Goal: Task Accomplishment & Management: Use online tool/utility

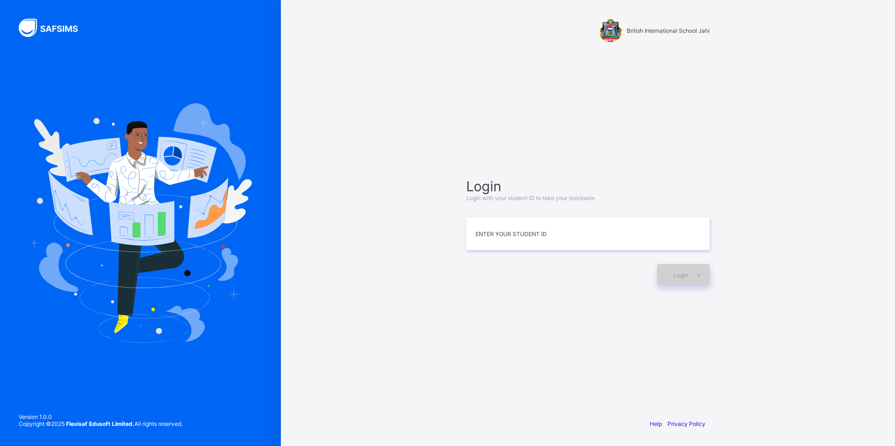
click at [685, 270] on div "Login" at bounding box center [683, 275] width 52 height 22
click at [681, 266] on div "Login" at bounding box center [683, 275] width 52 height 22
click at [677, 272] on span "Login" at bounding box center [680, 275] width 15 height 7
click at [693, 283] on span at bounding box center [699, 275] width 22 height 22
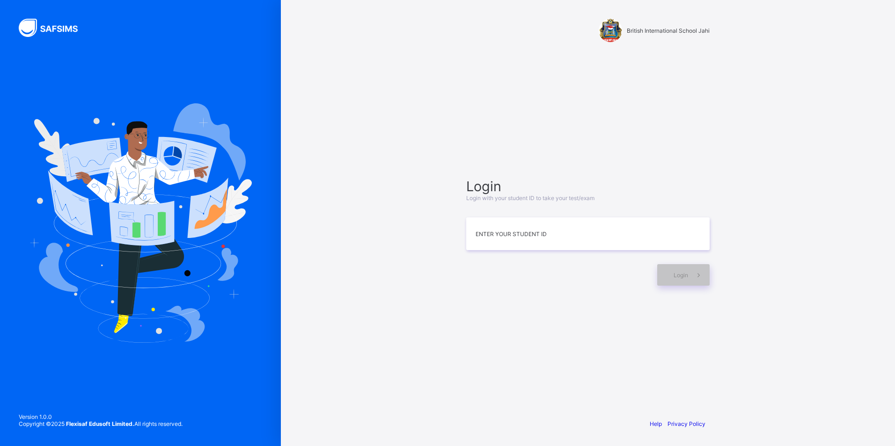
click at [123, 323] on img at bounding box center [140, 223] width 223 height 240
click at [209, 206] on img at bounding box center [140, 223] width 223 height 240
click at [200, 159] on img at bounding box center [140, 223] width 223 height 240
click at [114, 150] on img at bounding box center [140, 223] width 223 height 240
click at [68, 220] on img at bounding box center [140, 223] width 223 height 240
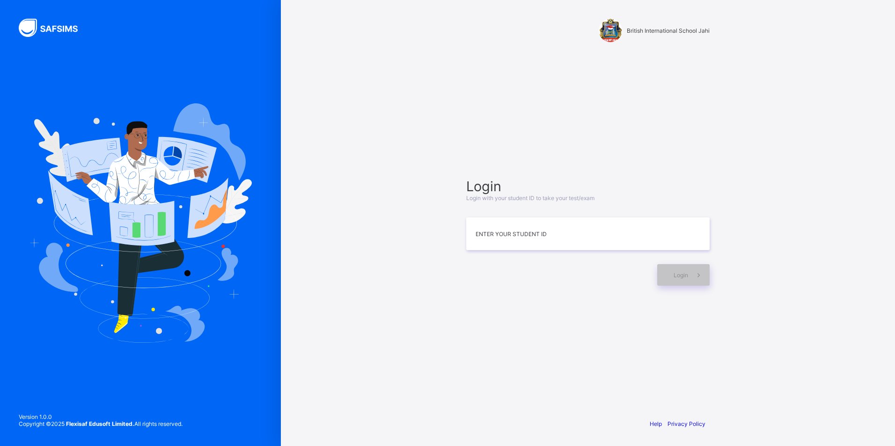
click at [151, 225] on img at bounding box center [140, 223] width 223 height 240
click at [203, 156] on img at bounding box center [140, 223] width 223 height 240
click at [88, 157] on img at bounding box center [140, 223] width 223 height 240
click at [56, 198] on img at bounding box center [140, 223] width 223 height 240
click at [129, 173] on img at bounding box center [140, 223] width 223 height 240
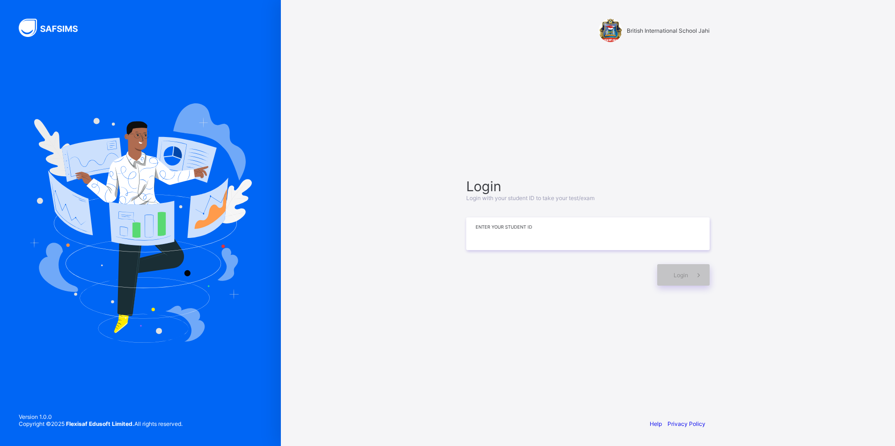
click at [545, 240] on input at bounding box center [587, 234] width 243 height 33
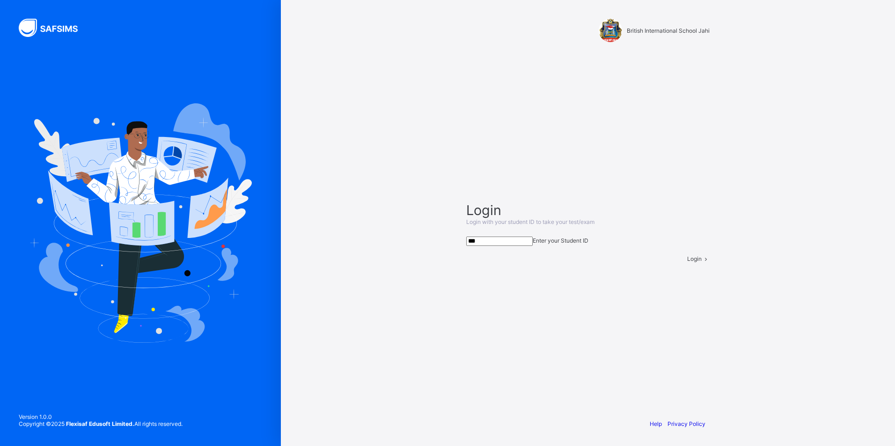
click at [190, 271] on img at bounding box center [140, 223] width 223 height 240
click at [189, 271] on img at bounding box center [140, 223] width 223 height 240
click at [190, 261] on img at bounding box center [140, 223] width 223 height 240
drag, startPoint x: 190, startPoint y: 261, endPoint x: 194, endPoint y: 250, distance: 11.3
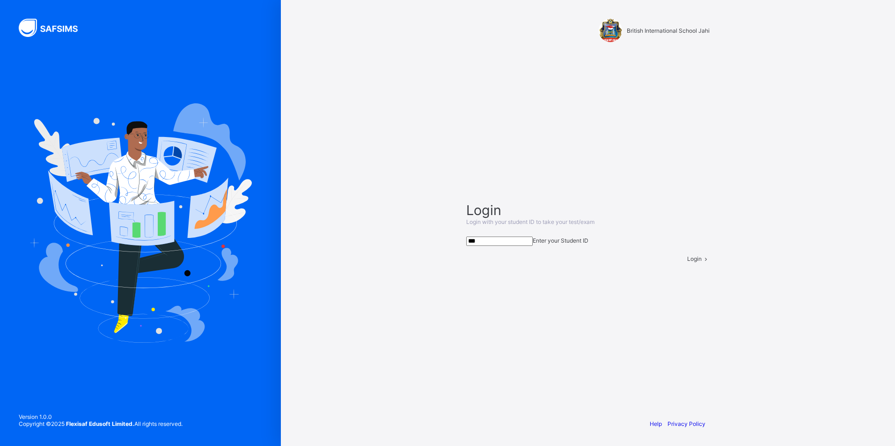
click at [194, 250] on img at bounding box center [140, 223] width 223 height 240
drag, startPoint x: 216, startPoint y: 93, endPoint x: 217, endPoint y: 73, distance: 19.7
click at [217, 88] on div at bounding box center [140, 223] width 281 height 446
drag, startPoint x: 217, startPoint y: 106, endPoint x: 207, endPoint y: 171, distance: 65.8
click at [207, 171] on div at bounding box center [140, 223] width 281 height 446
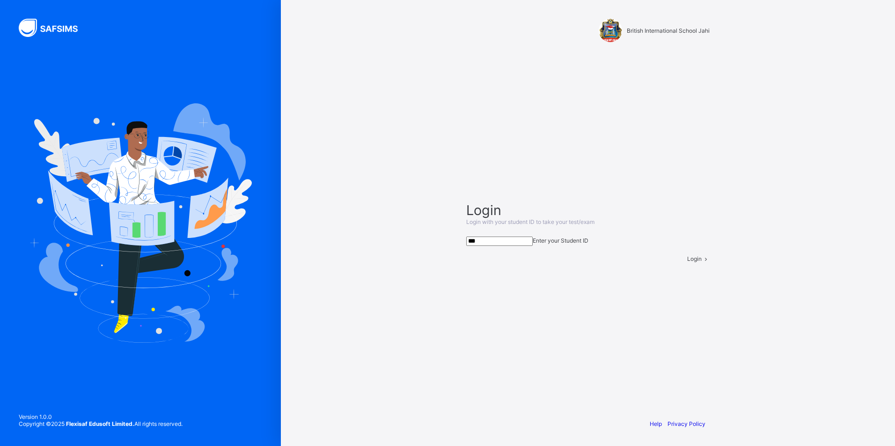
click at [539, 156] on div "Login Login with your student ID to take your test/exam *** Enter your Student …" at bounding box center [588, 232] width 262 height 321
click at [495, 237] on input "***" at bounding box center [499, 241] width 66 height 9
click at [872, 189] on div "British International School Jahi Login Login with your student ID to take your…" at bounding box center [588, 223] width 614 height 446
drag, startPoint x: 868, startPoint y: 167, endPoint x: 526, endPoint y: 47, distance: 362.3
click at [526, 47] on div "British International School Jahi Login Login with your student ID to take your…" at bounding box center [588, 223] width 614 height 446
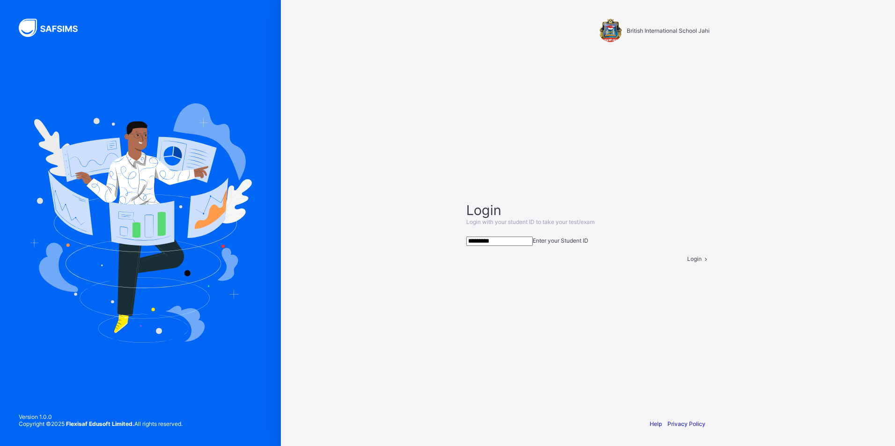
click at [429, 212] on div "British International School Jahi Login Login with your student ID to take your…" at bounding box center [588, 223] width 614 height 446
click at [520, 238] on input "*********" at bounding box center [499, 241] width 66 height 9
click at [326, 83] on div "British International School Jahi Login Login with your student ID to take your…" at bounding box center [588, 223] width 614 height 446
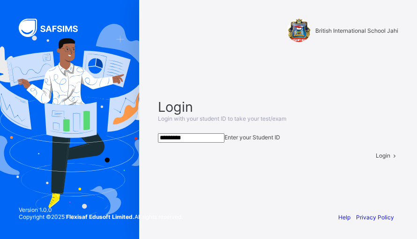
click at [301, 50] on div "British International School Jahi" at bounding box center [277, 31] width 259 height 62
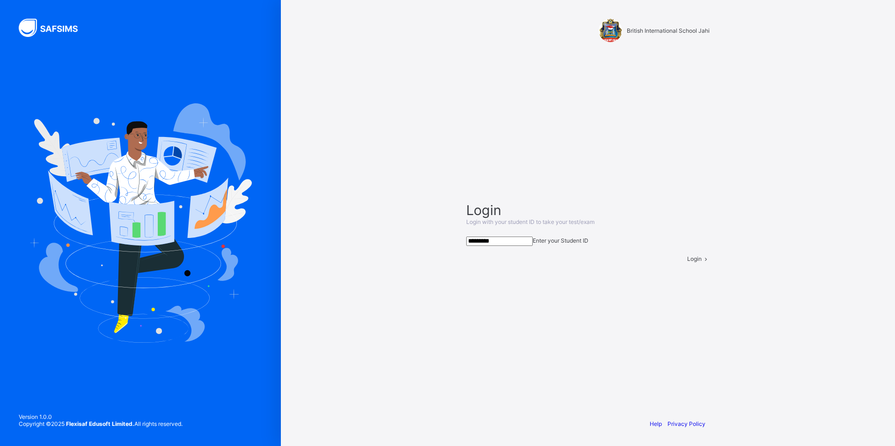
click at [510, 237] on input "*********" at bounding box center [499, 241] width 66 height 9
click at [687, 263] on div "Login" at bounding box center [698, 259] width 22 height 7
click at [687, 263] on span "Login" at bounding box center [694, 259] width 15 height 7
click at [507, 237] on input "**********" at bounding box center [499, 241] width 66 height 9
click at [687, 263] on span "Login" at bounding box center [694, 259] width 15 height 7
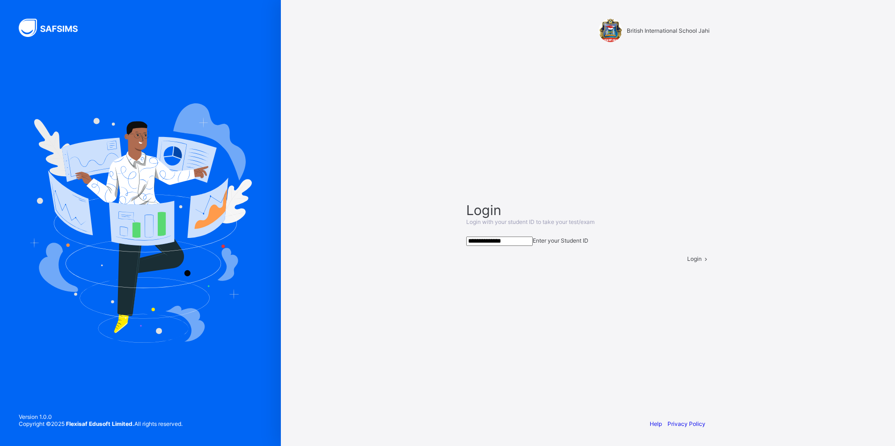
click at [507, 237] on input "**********" at bounding box center [499, 241] width 66 height 9
click at [688, 263] on span "Login" at bounding box center [694, 259] width 15 height 7
click at [687, 263] on span "Login" at bounding box center [694, 259] width 15 height 7
click at [487, 237] on input "**********" at bounding box center [499, 241] width 66 height 9
click at [687, 263] on div "Login" at bounding box center [698, 259] width 22 height 7
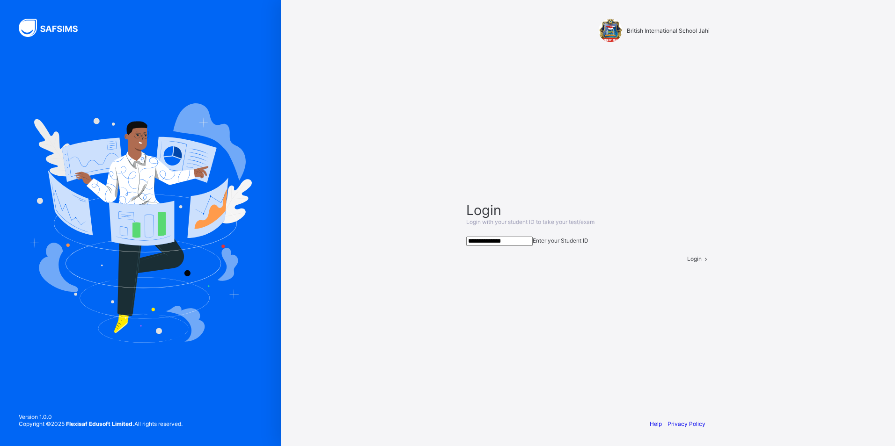
click at [532, 237] on input "**********" at bounding box center [499, 241] width 66 height 9
click at [490, 237] on input "**********" at bounding box center [499, 241] width 66 height 9
type input "**********"
click at [702, 263] on span at bounding box center [706, 259] width 8 height 7
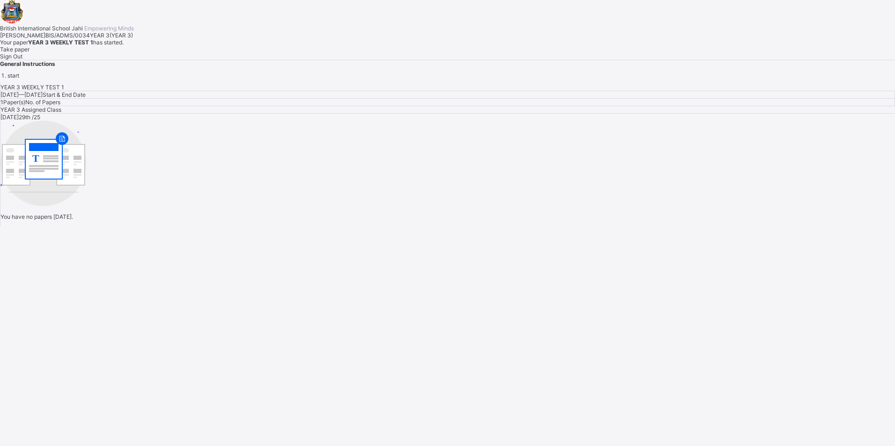
click at [29, 53] on span "Take paper" at bounding box center [14, 49] width 29 height 7
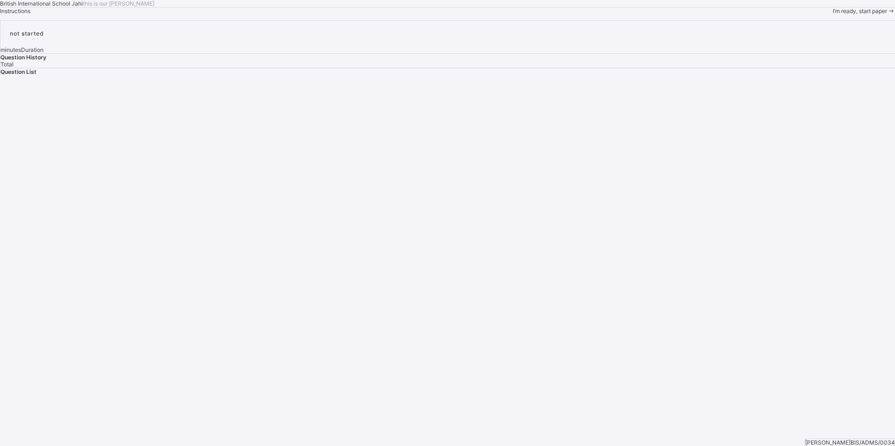
click at [833, 15] on span "I’m ready, start paper" at bounding box center [860, 10] width 54 height 7
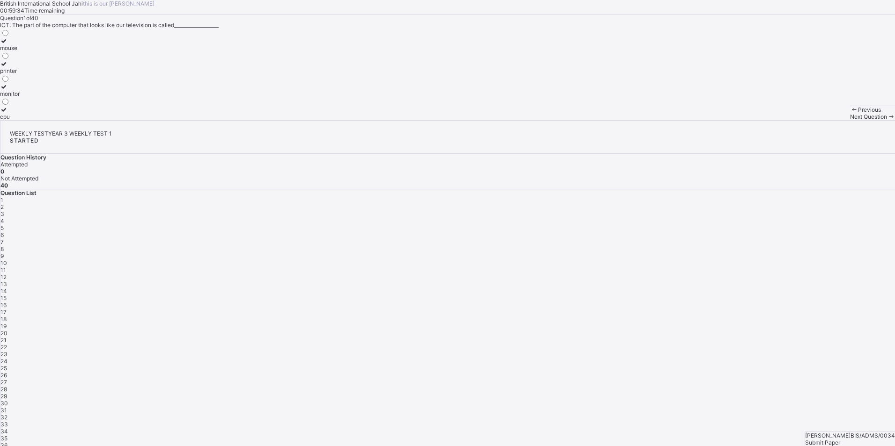
click at [20, 97] on div "monitor" at bounding box center [10, 93] width 20 height 7
click at [850, 120] on div "Next Question" at bounding box center [872, 116] width 45 height 7
click at [22, 97] on div "CPU" at bounding box center [11, 93] width 22 height 7
click at [850, 120] on div "Next Question" at bounding box center [872, 116] width 45 height 7
click at [10, 74] on div "4" at bounding box center [5, 70] width 10 height 7
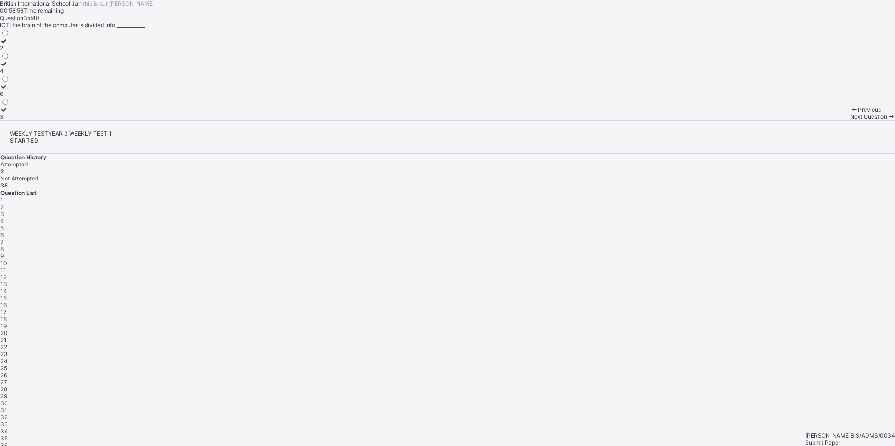
click at [850, 120] on div "Next Question" at bounding box center [872, 116] width 45 height 7
click at [25, 97] on label "mouse" at bounding box center [12, 90] width 25 height 14
click at [850, 120] on span "Next Question" at bounding box center [868, 116] width 37 height 7
click at [20, 51] on div "CPU" at bounding box center [10, 47] width 20 height 7
click at [887, 120] on icon at bounding box center [891, 116] width 8 height 7
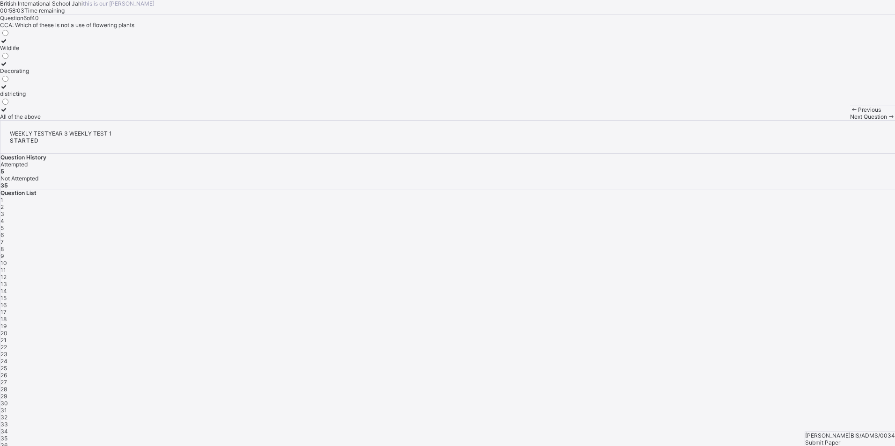
click at [41, 74] on label "Decorating" at bounding box center [20, 67] width 41 height 14
click at [850, 120] on div "Previous Next Question" at bounding box center [872, 113] width 45 height 15
click at [850, 120] on span "Next Question" at bounding box center [868, 116] width 37 height 7
click at [43, 74] on div "Flowering plants" at bounding box center [21, 70] width 43 height 7
click at [850, 120] on span "Next Question" at bounding box center [868, 116] width 37 height 7
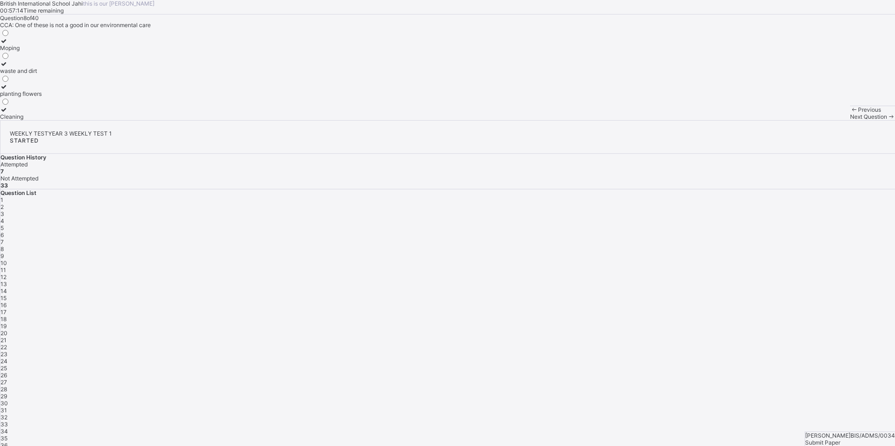
click at [42, 74] on label "waste and dirt" at bounding box center [21, 67] width 42 height 14
click at [850, 120] on span "Next Question" at bounding box center [868, 116] width 37 height 7
click at [19, 51] on label "Road" at bounding box center [9, 44] width 19 height 14
click at [887, 120] on icon at bounding box center [891, 116] width 8 height 7
click at [748, 253] on div "9" at bounding box center [447, 256] width 894 height 7
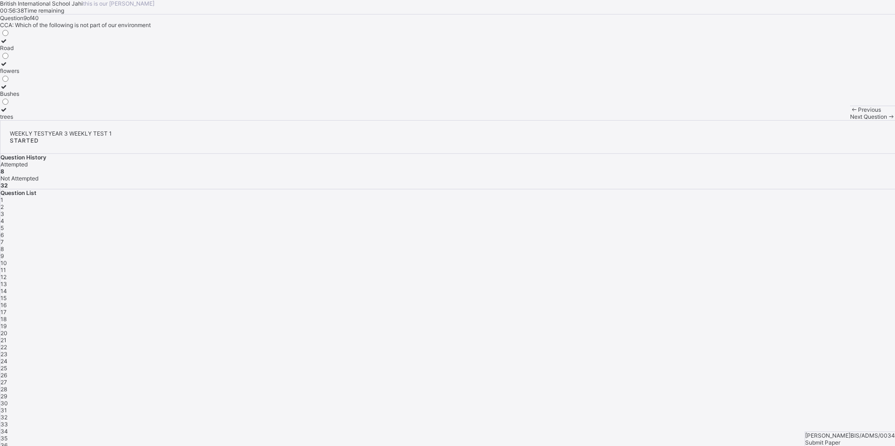
click at [19, 51] on div "Road" at bounding box center [9, 47] width 19 height 7
click at [850, 120] on div "Next Question" at bounding box center [872, 116] width 45 height 7
click at [44, 51] on label "our Community" at bounding box center [22, 44] width 44 height 14
click at [850, 120] on span "Next Question" at bounding box center [868, 116] width 37 height 7
